Goal: Answer question/provide support

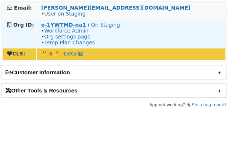
click at [60, 22] on strong "o-1YWTMD-na1" at bounding box center [63, 25] width 45 height 6
